Goal: Transaction & Acquisition: Purchase product/service

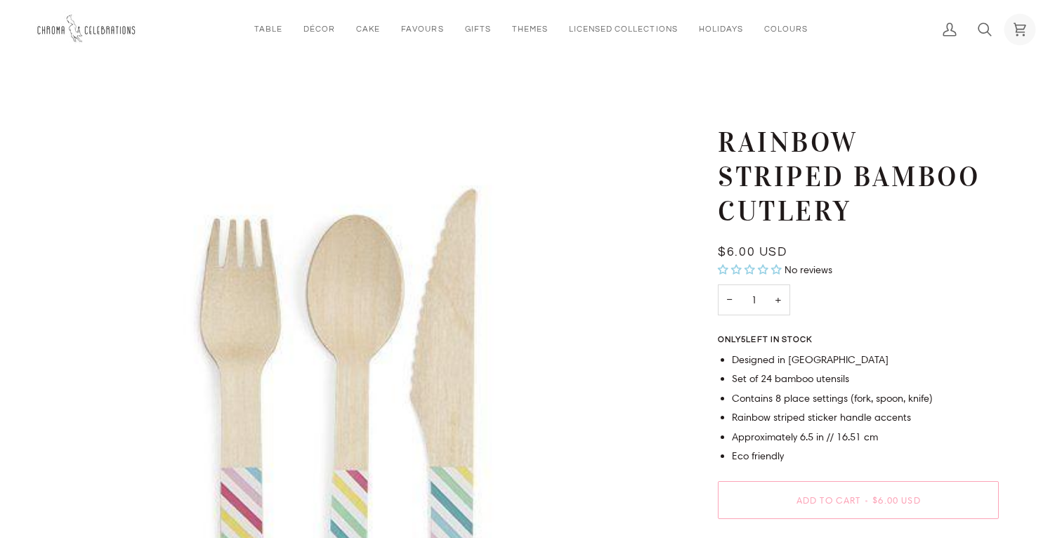
click at [1021, 28] on icon at bounding box center [1019, 29] width 12 height 13
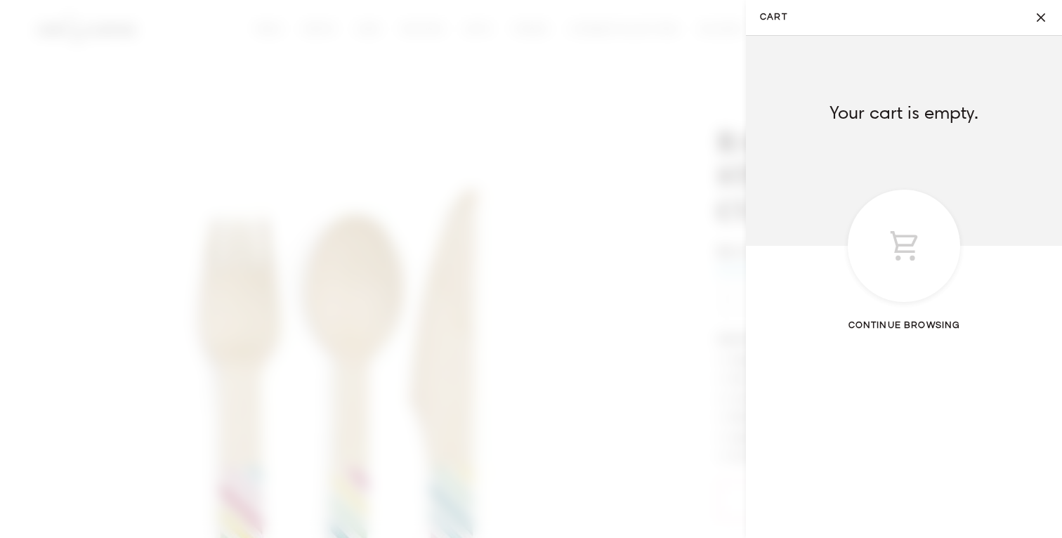
click at [1038, 14] on button "Close" at bounding box center [1043, 17] width 35 height 35
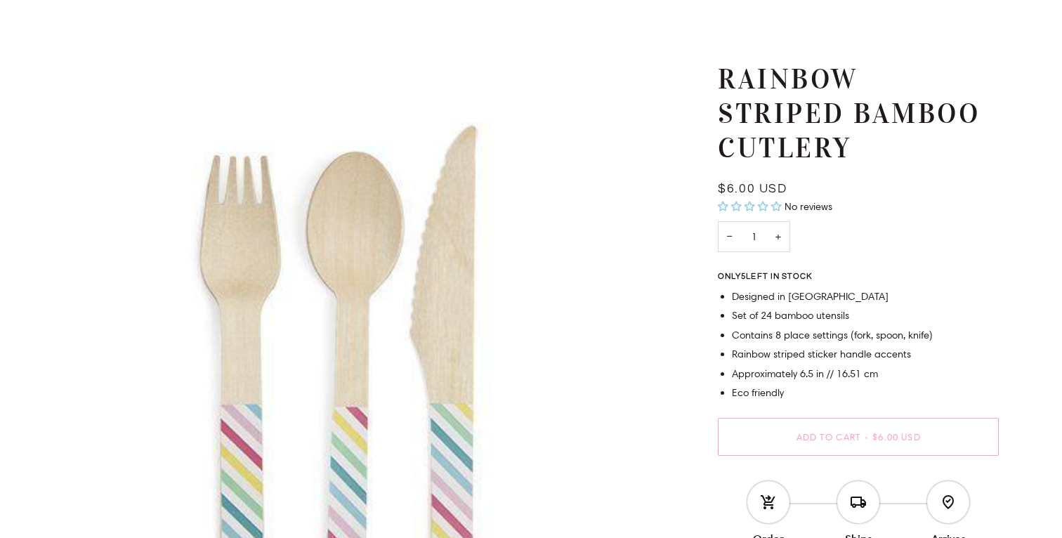
scroll to position [62, 0]
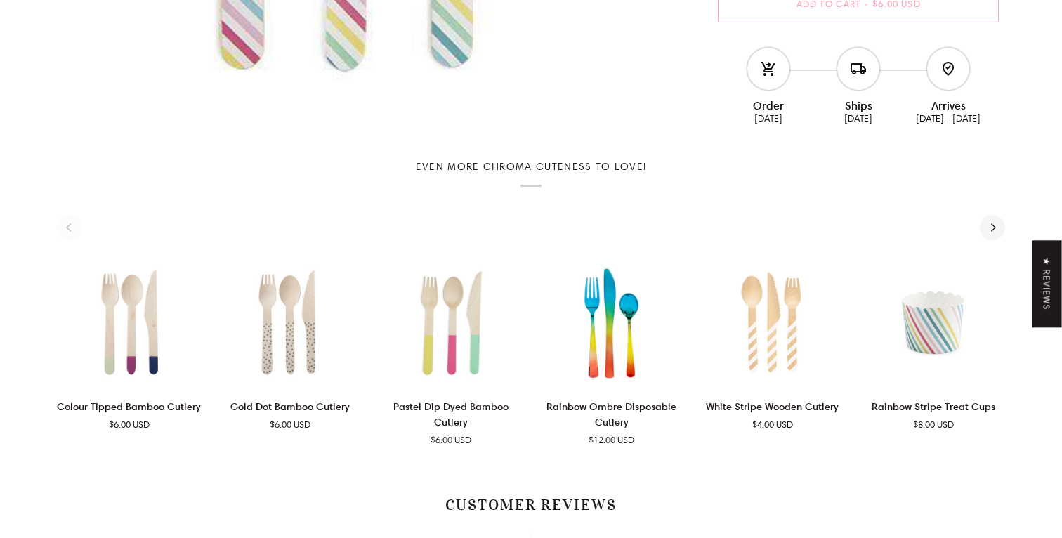
scroll to position [630, 0]
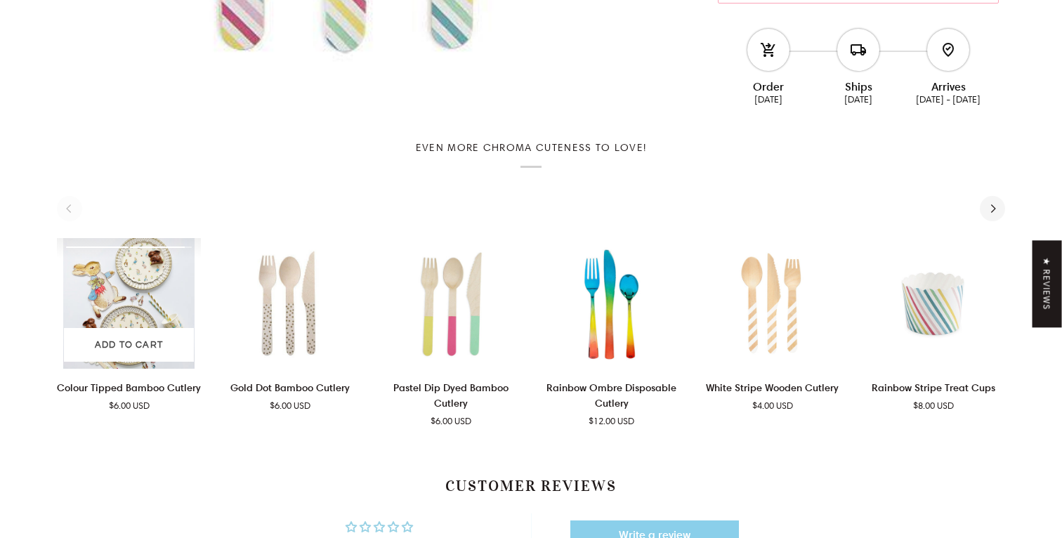
click at [169, 298] on img "Colour Tipped Bamboo Cutlery" at bounding box center [129, 303] width 144 height 131
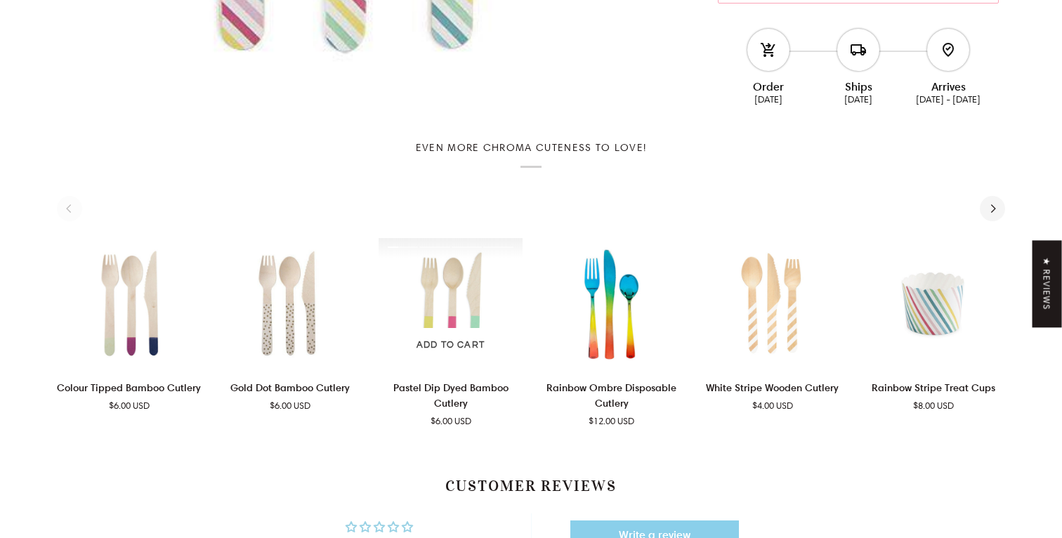
click at [447, 321] on img "Pastel Dip Dyed Bamboo Cutlery" at bounding box center [450, 303] width 144 height 131
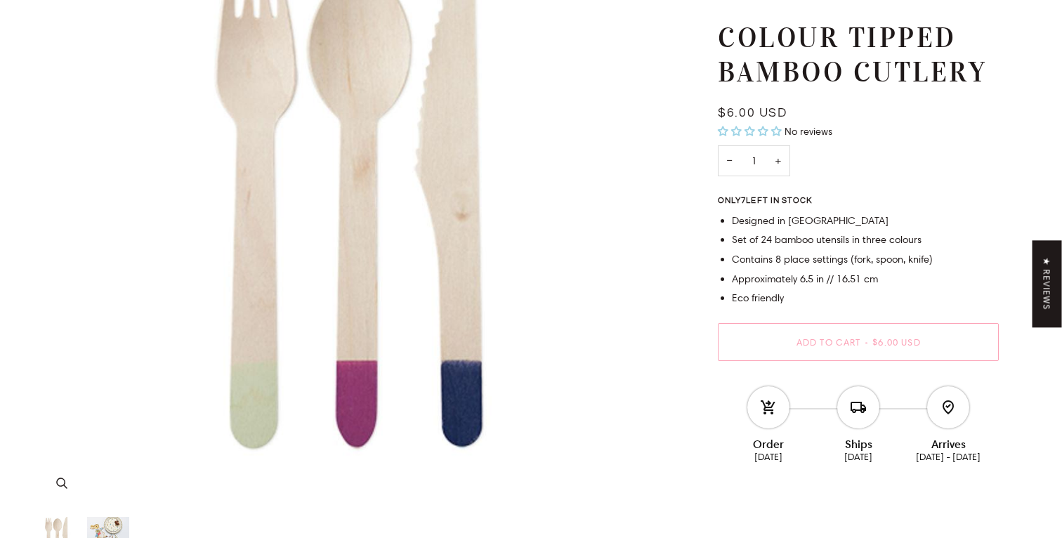
scroll to position [244, 0]
